Goal: Task Accomplishment & Management: Manage account settings

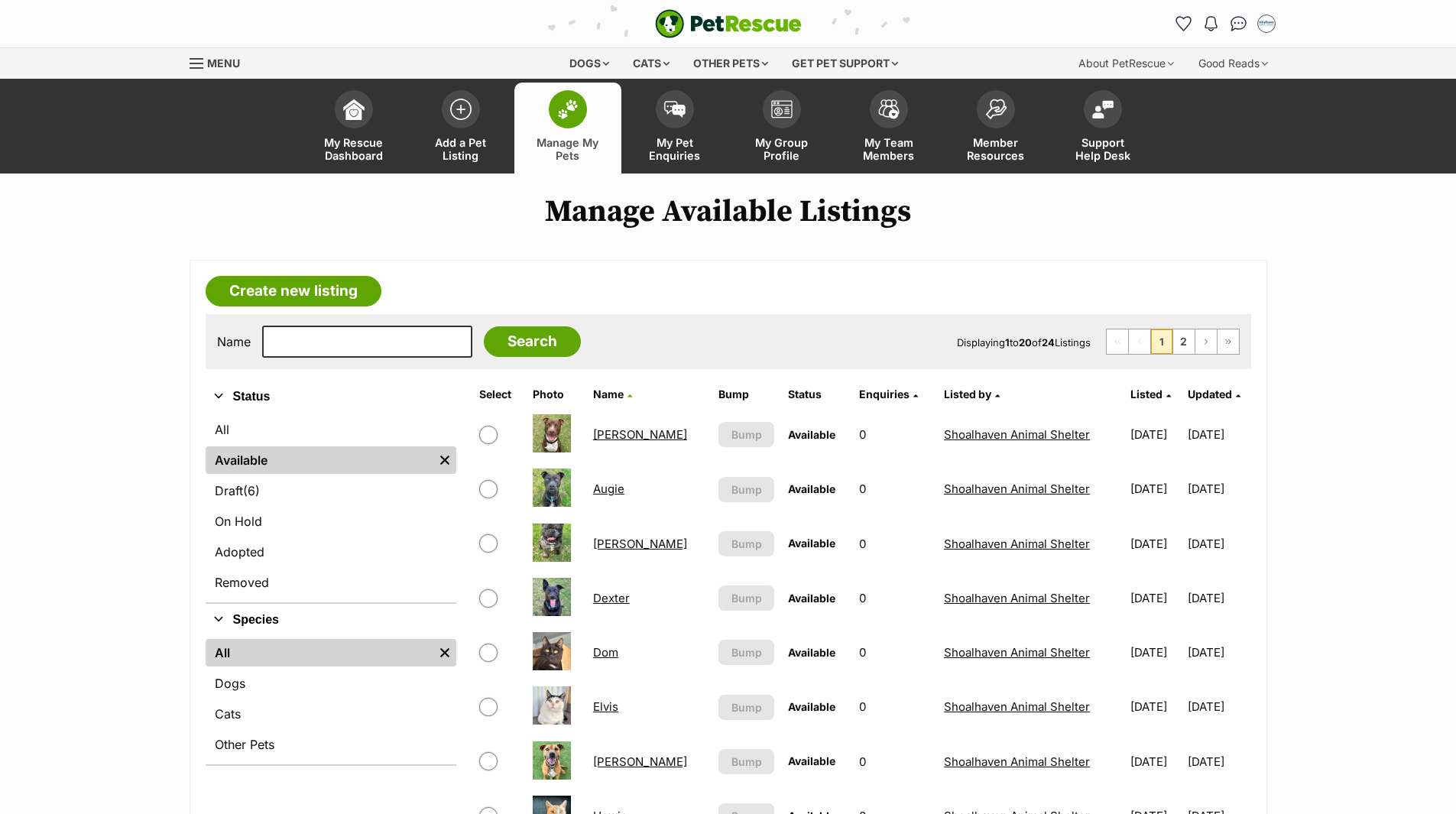
click at [231, 716] on link "Cats" at bounding box center [331, 714] width 250 height 28
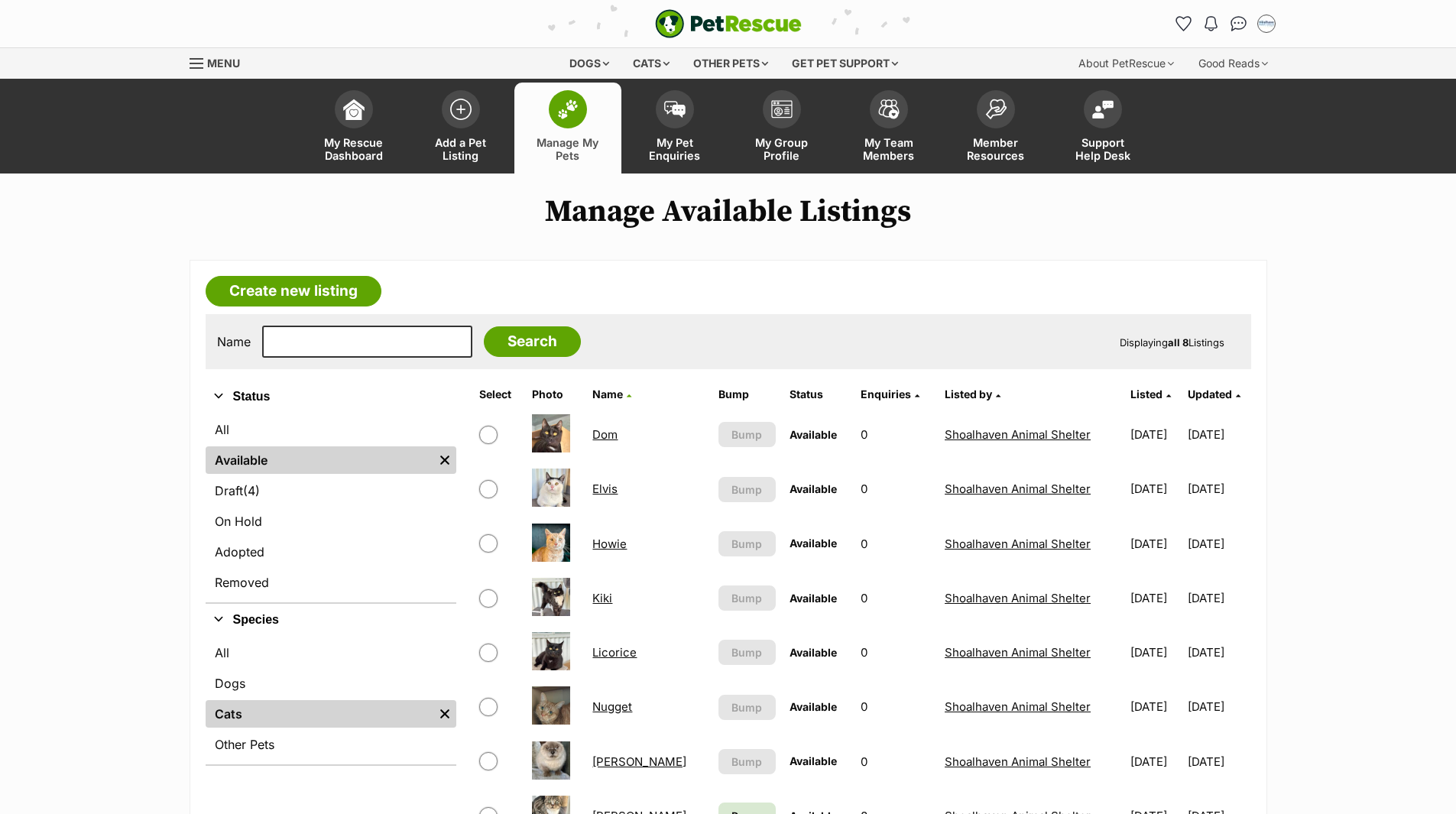
scroll to position [153, 0]
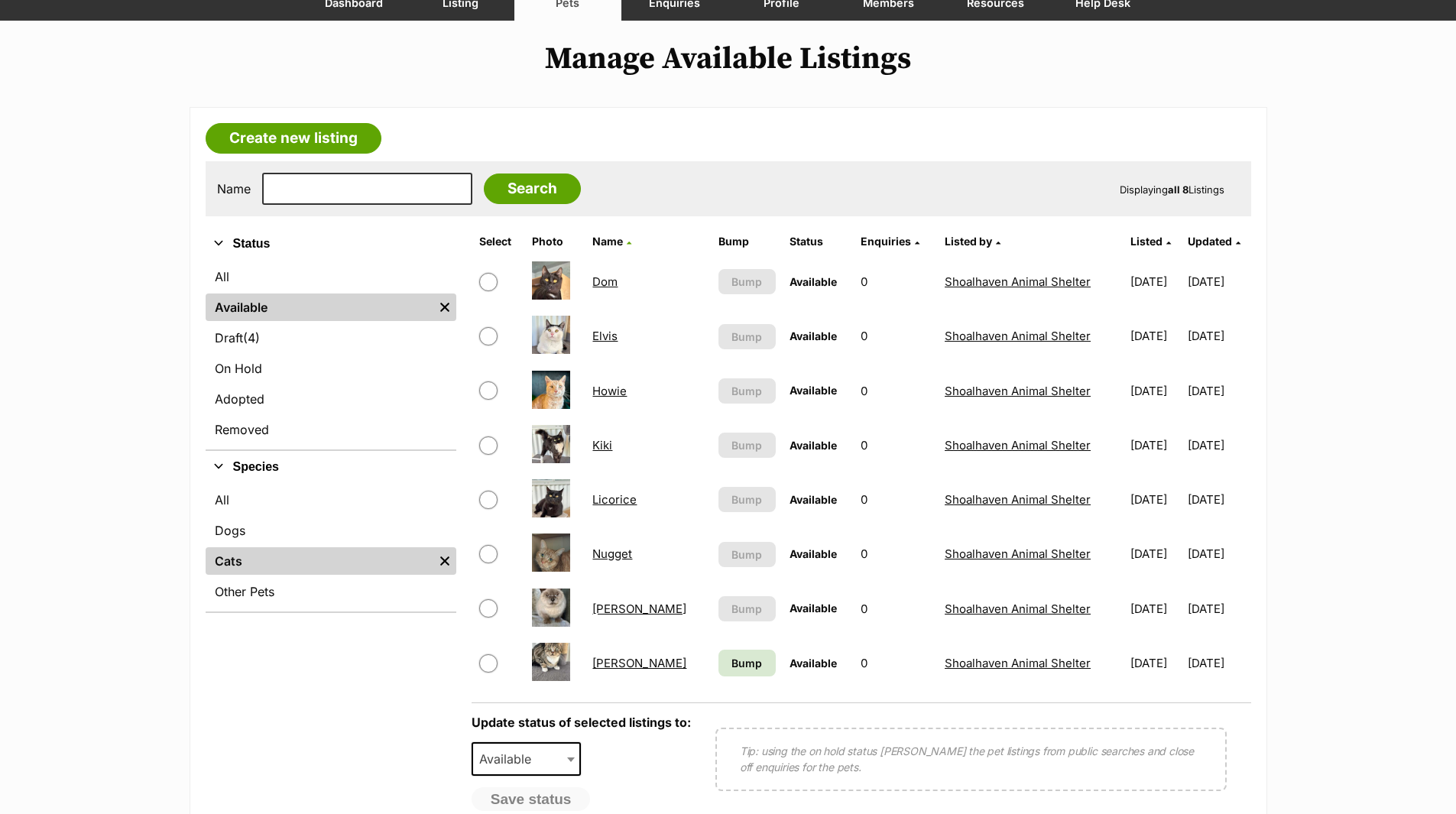
click at [599, 610] on link "[PERSON_NAME]" at bounding box center [639, 608] width 94 height 14
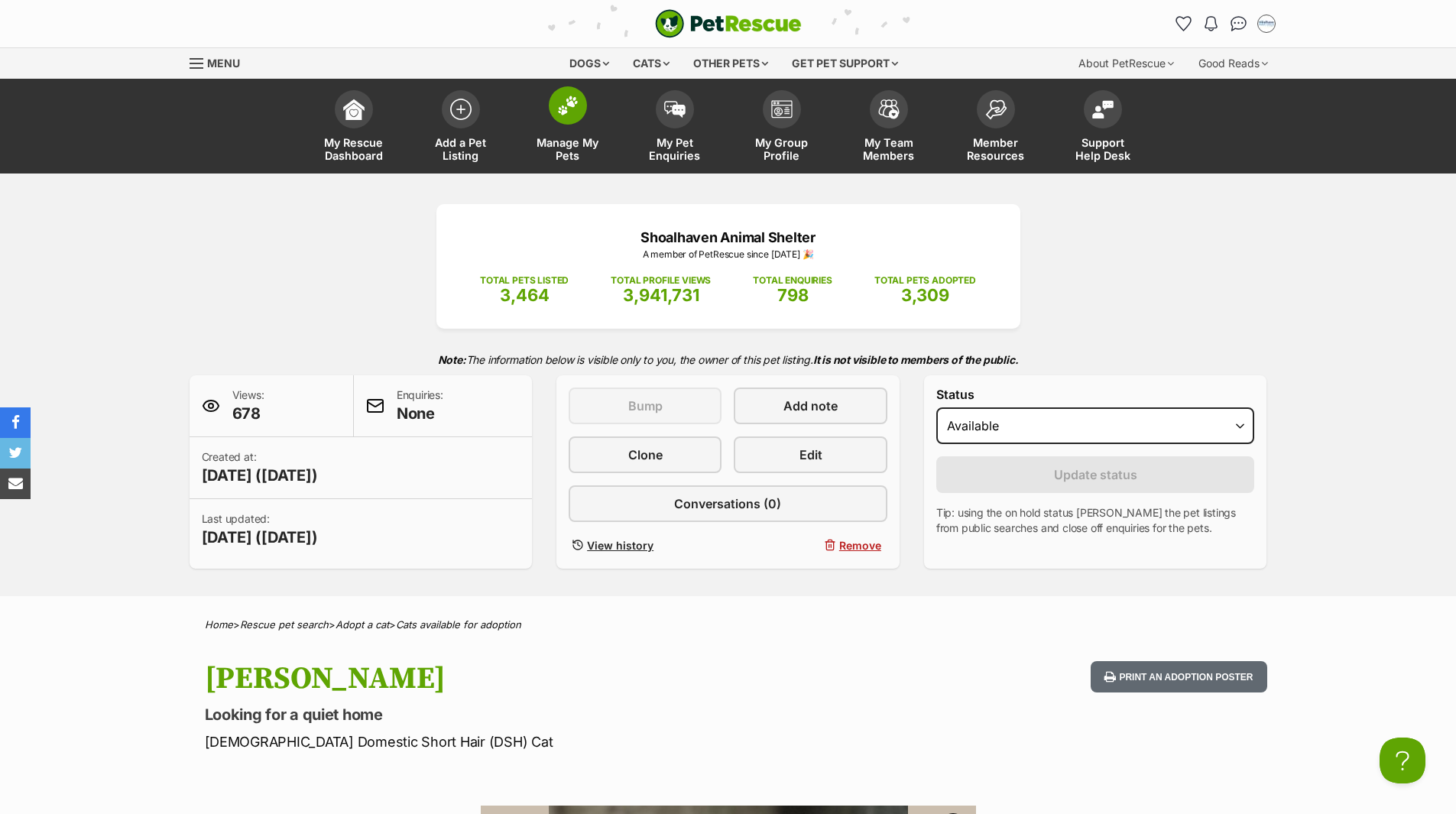
click at [568, 149] on span "Manage My Pets" at bounding box center [567, 148] width 69 height 26
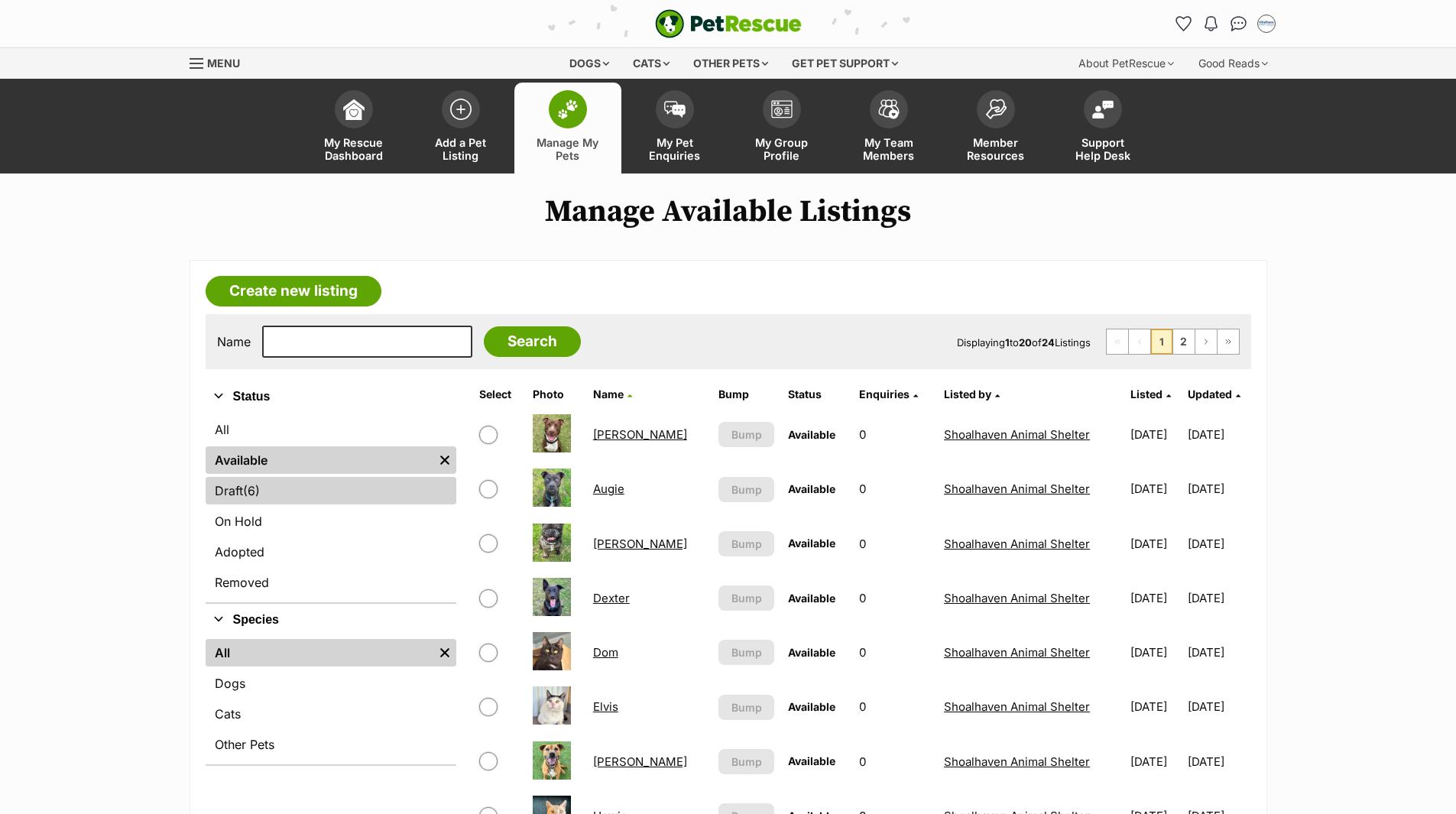
click at [228, 494] on link "Draft (6) Items" at bounding box center [331, 490] width 250 height 28
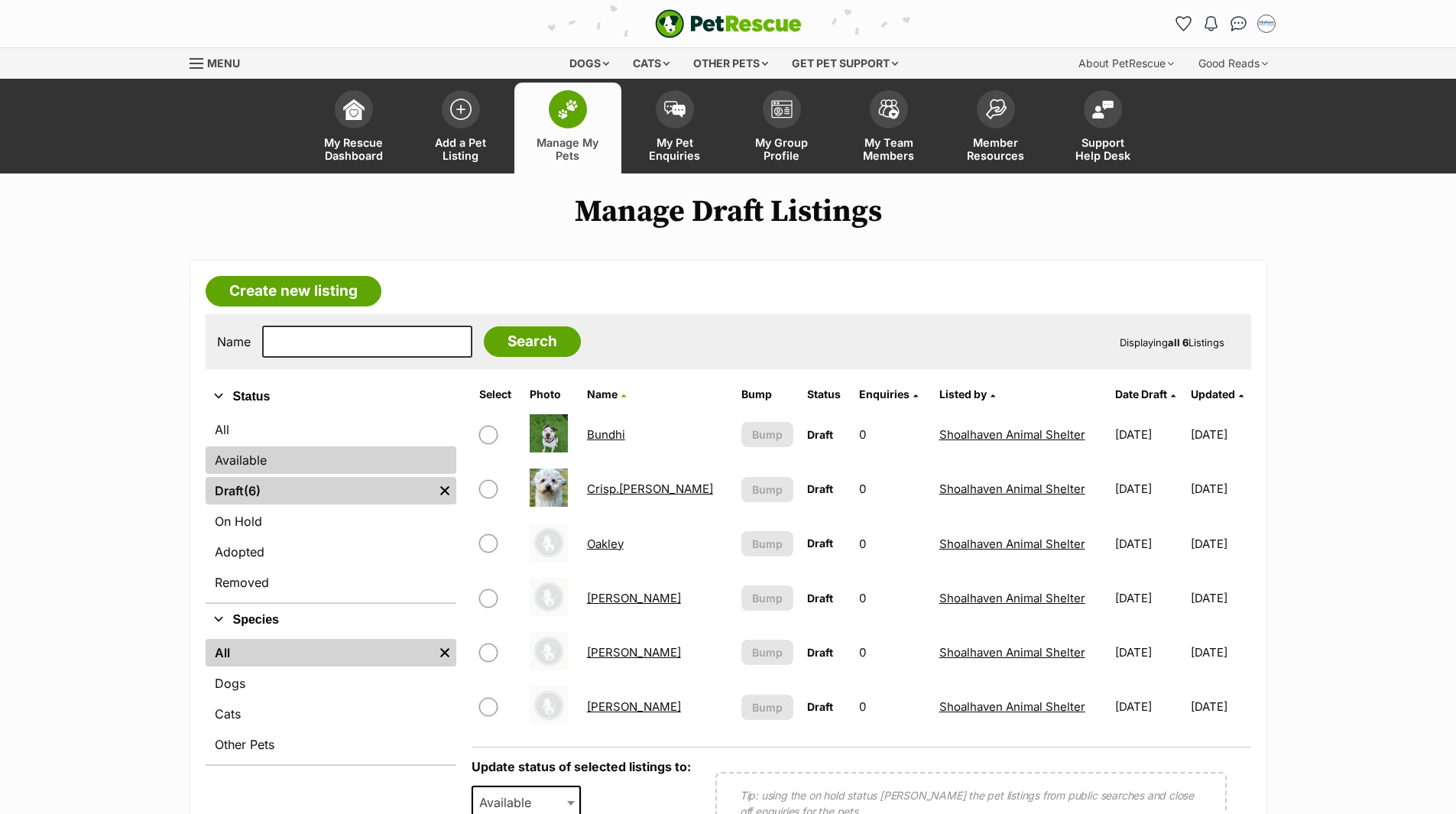
click at [249, 458] on link "Available" at bounding box center [331, 460] width 250 height 28
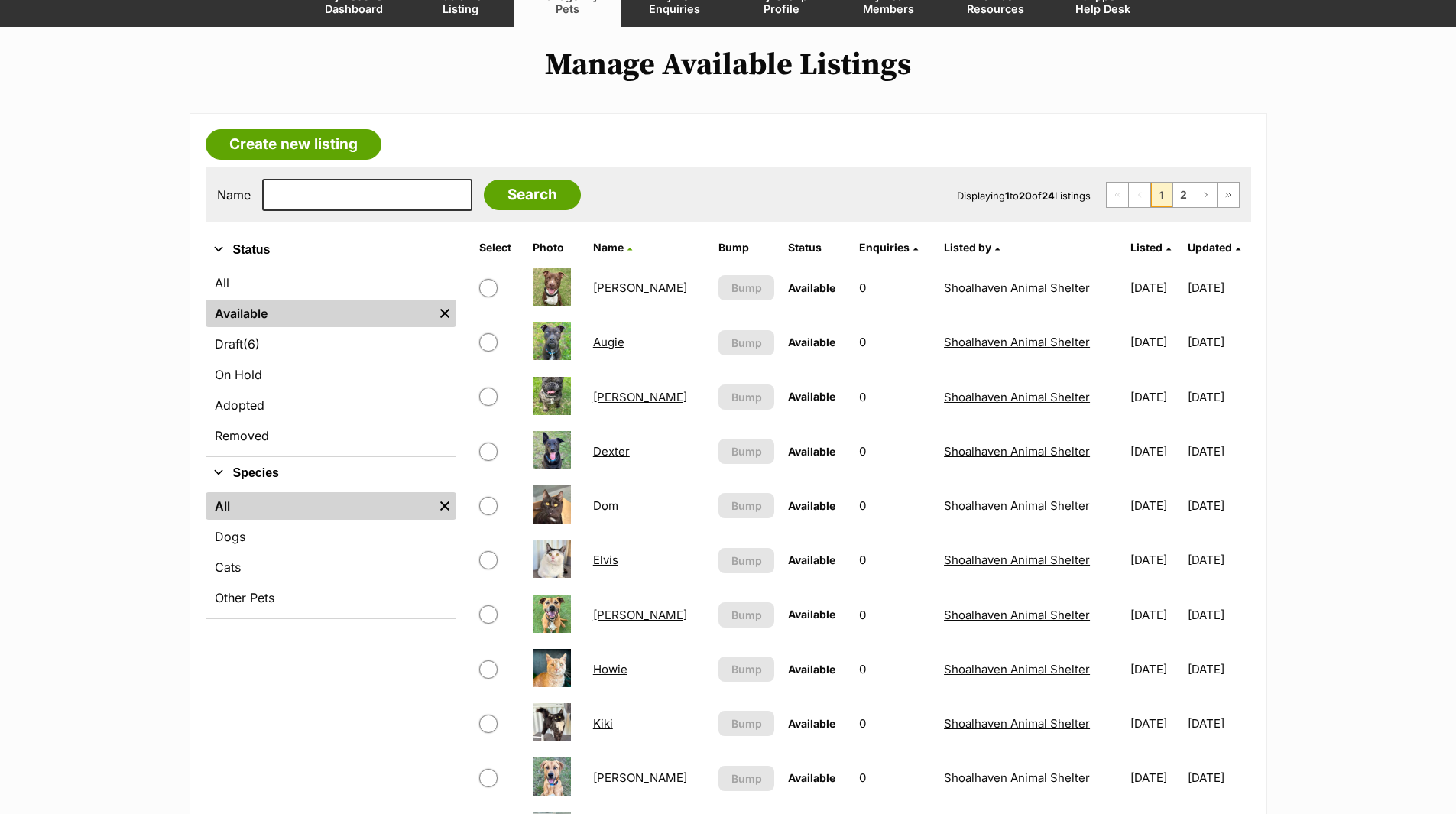
scroll to position [153, 0]
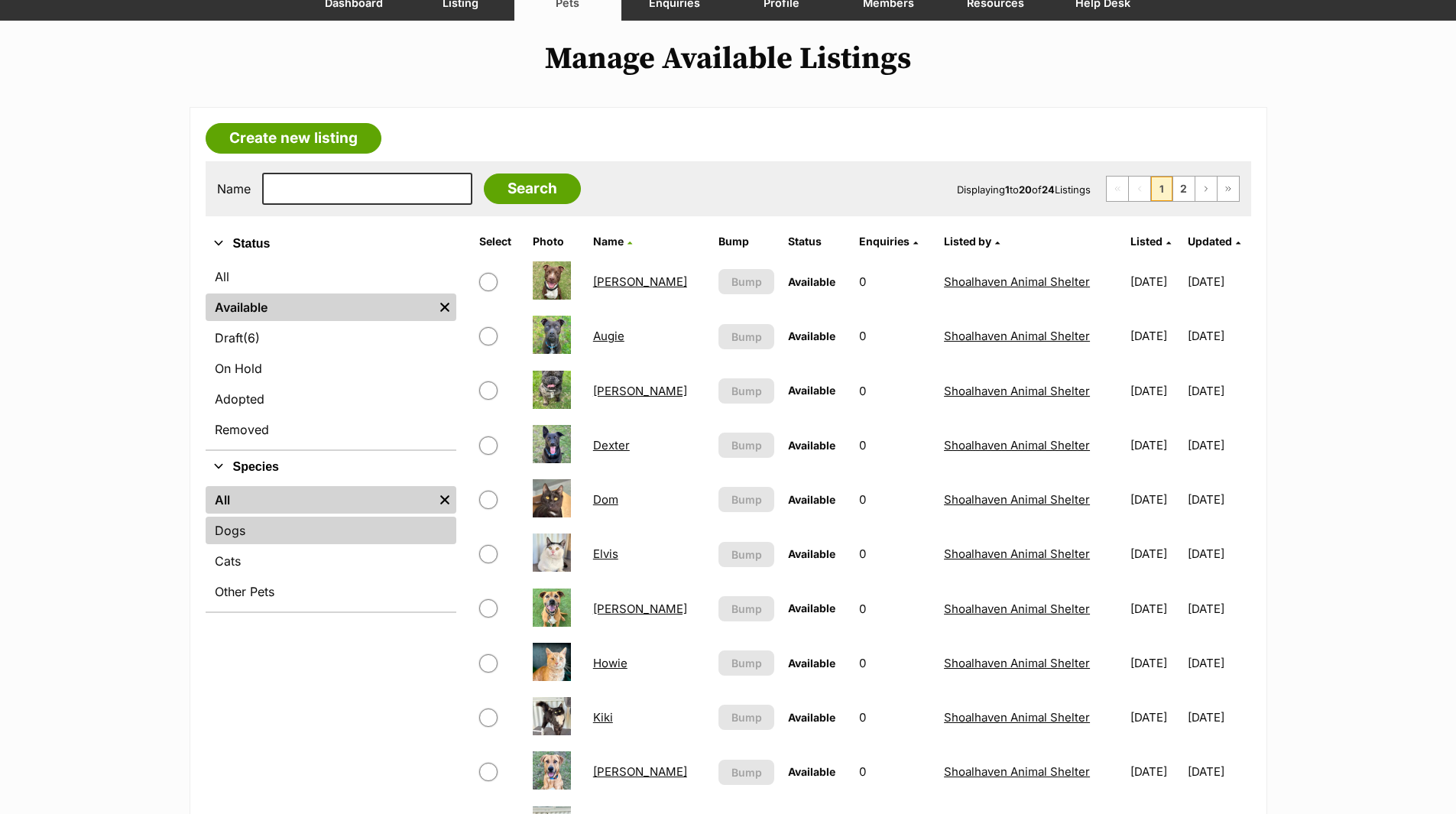
click at [224, 530] on link "Dogs" at bounding box center [331, 530] width 250 height 28
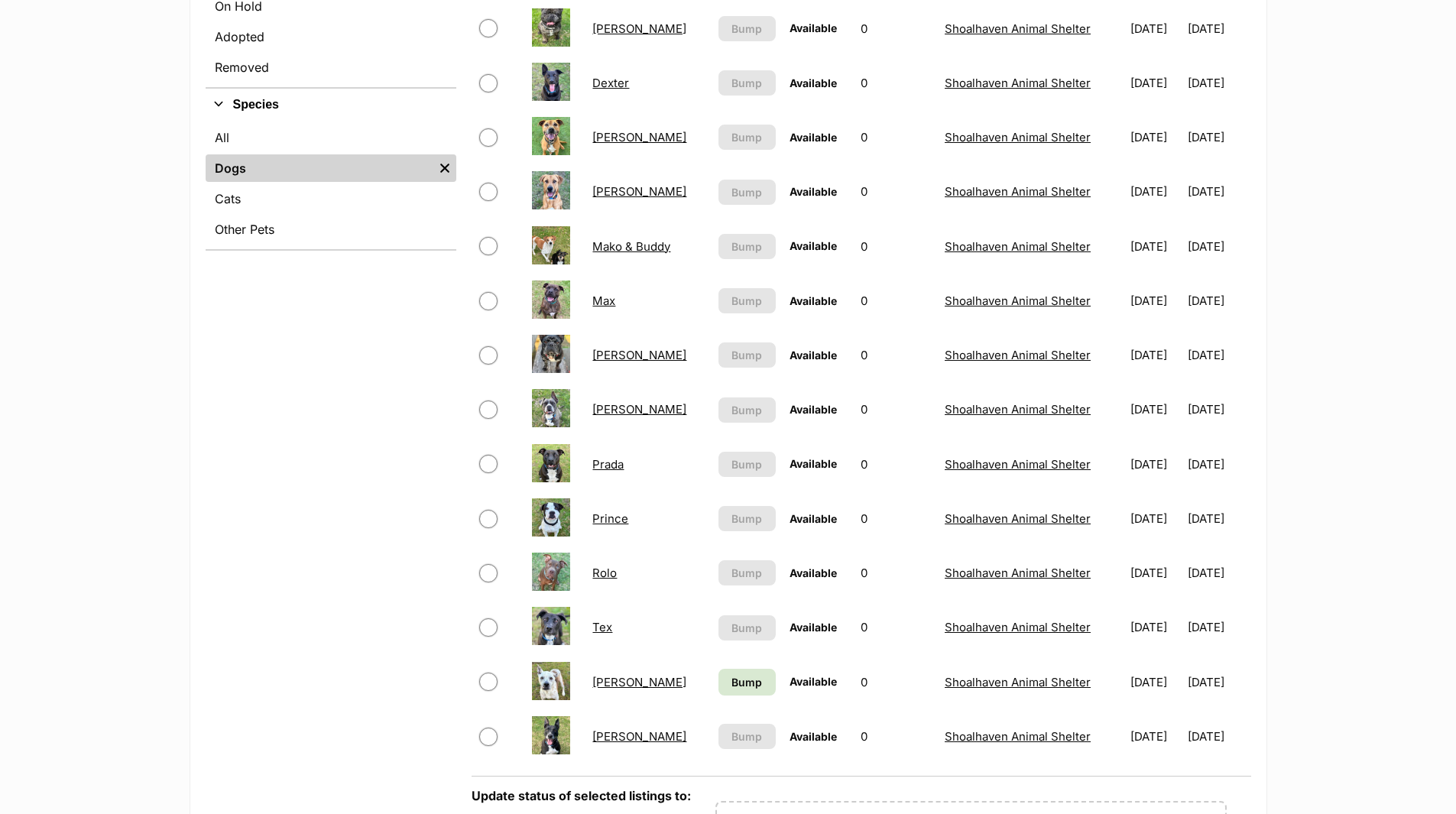
scroll to position [535, 0]
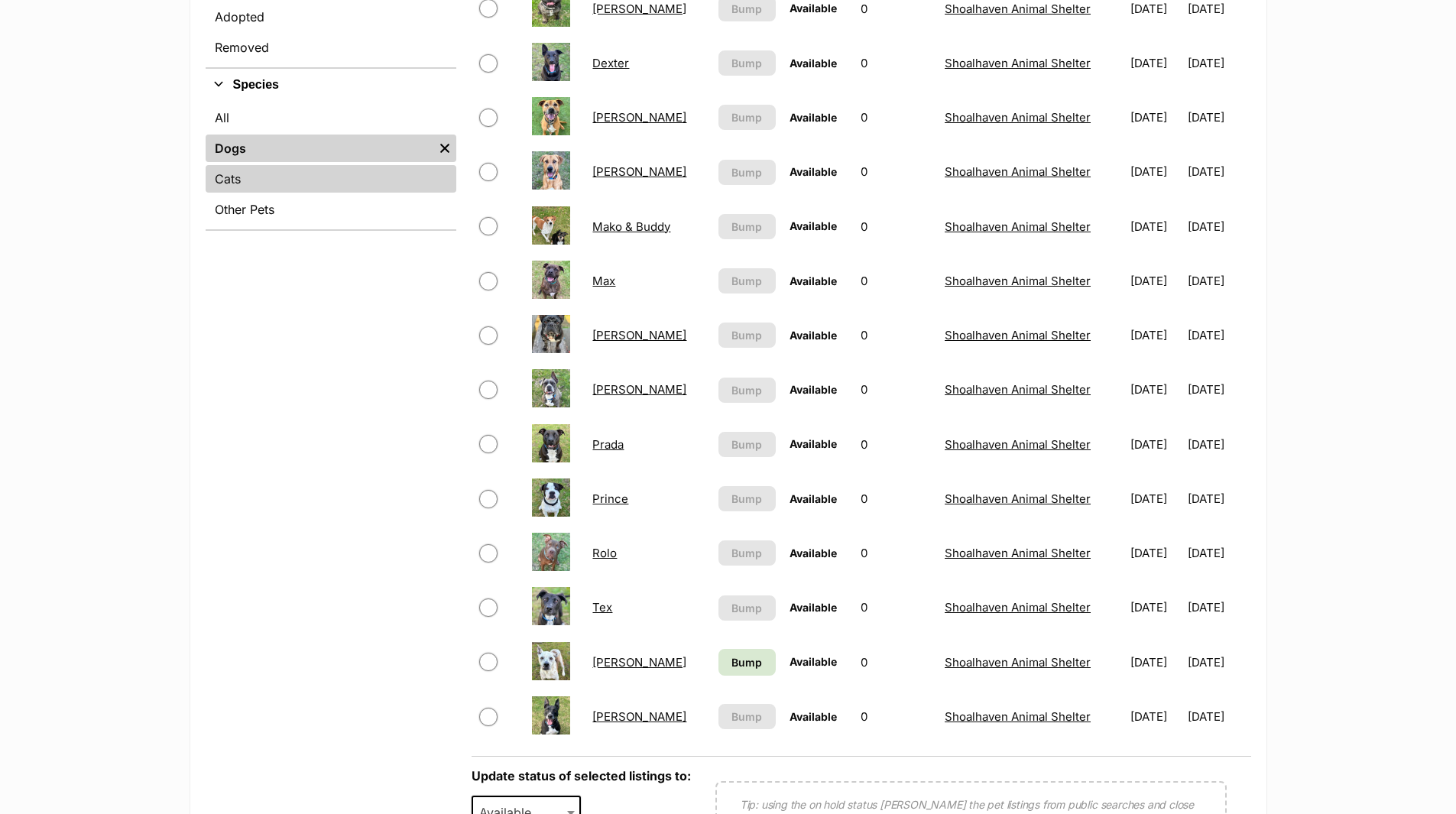
click at [242, 181] on link "Cats" at bounding box center [331, 179] width 250 height 28
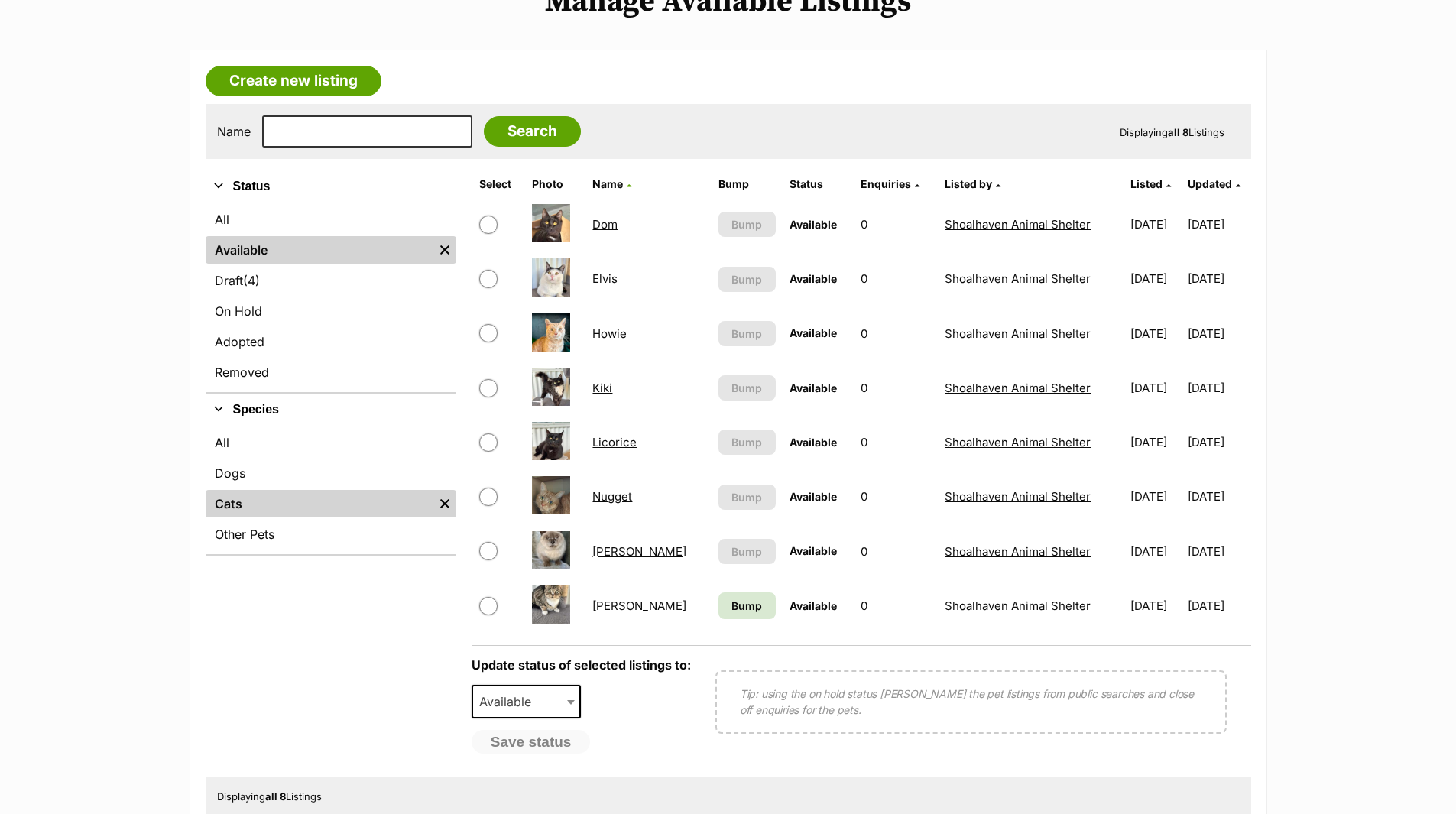
scroll to position [229, 0]
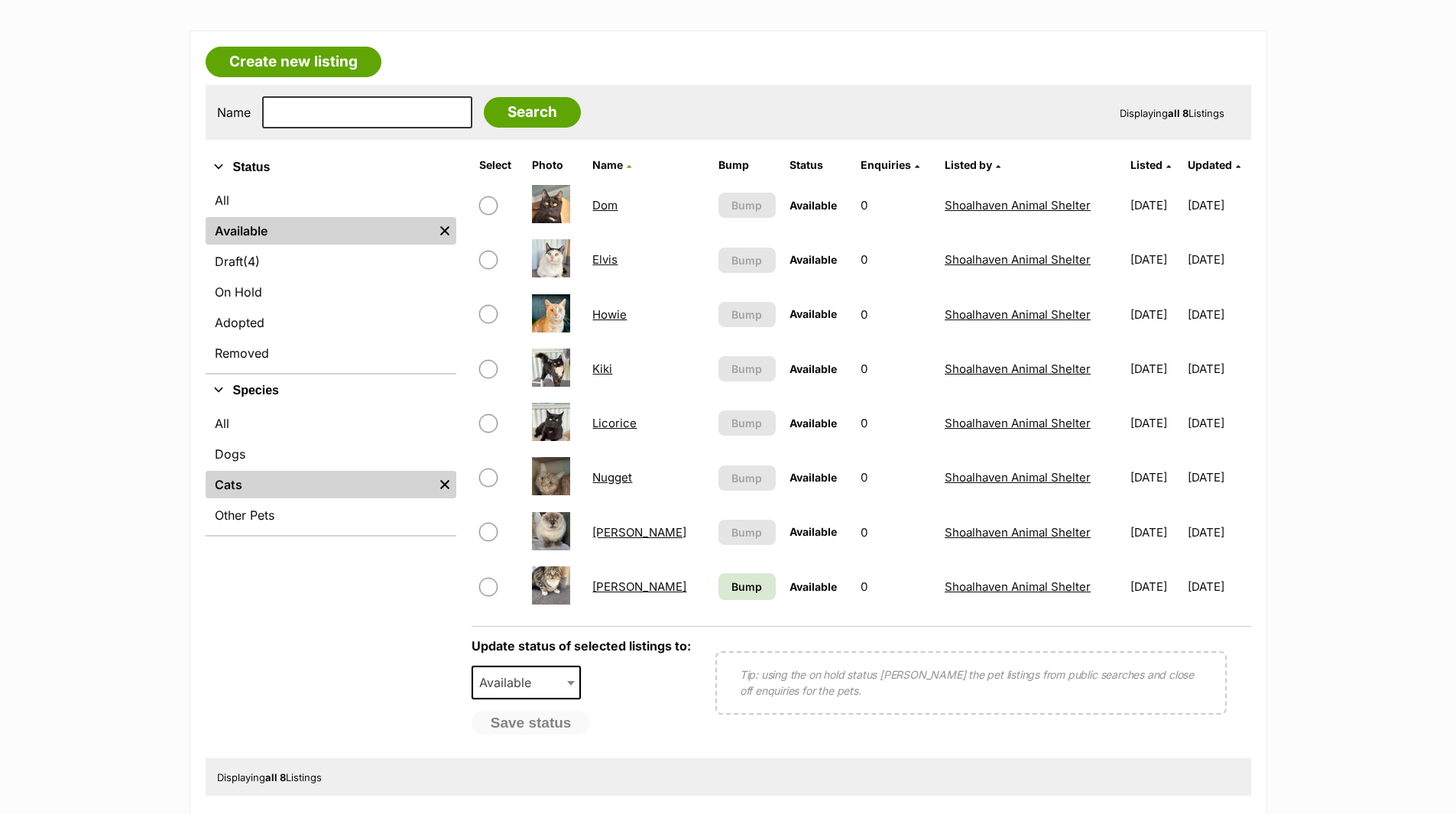
click at [618, 477] on link "Nugget" at bounding box center [612, 478] width 39 height 14
